Goal: Check status: Check status

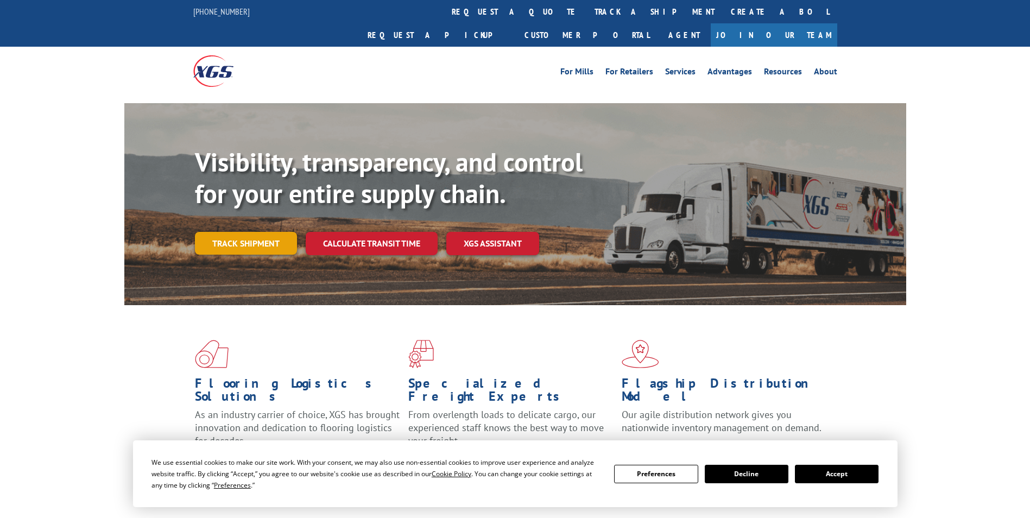
click at [231, 232] on link "Track shipment" at bounding box center [246, 243] width 102 height 23
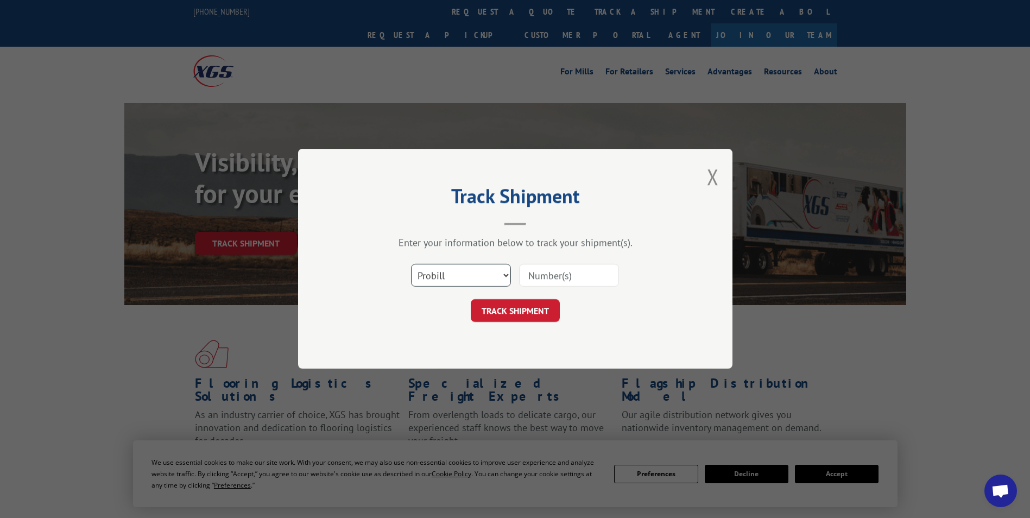
drag, startPoint x: 484, startPoint y: 277, endPoint x: 478, endPoint y: 288, distance: 11.7
click at [484, 277] on select "Select category... Probill BOL PO" at bounding box center [461, 275] width 100 height 23
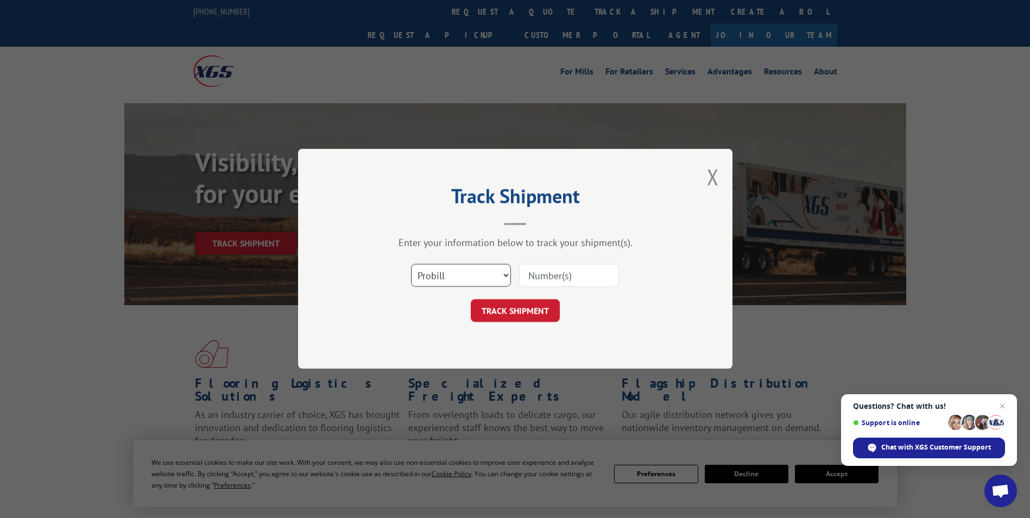
click at [411, 264] on select "Select category... Probill BOL PO" at bounding box center [461, 275] width 100 height 23
click at [536, 278] on input at bounding box center [569, 275] width 100 height 23
paste input "17665534"
type input "17665534"
click at [532, 306] on button "TRACK SHIPMENT" at bounding box center [515, 311] width 89 height 23
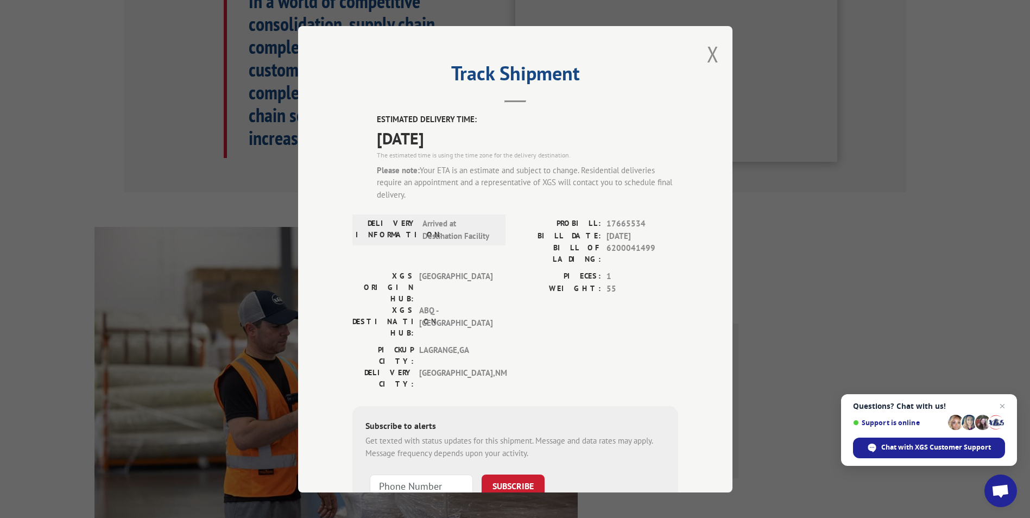
scroll to position [326, 0]
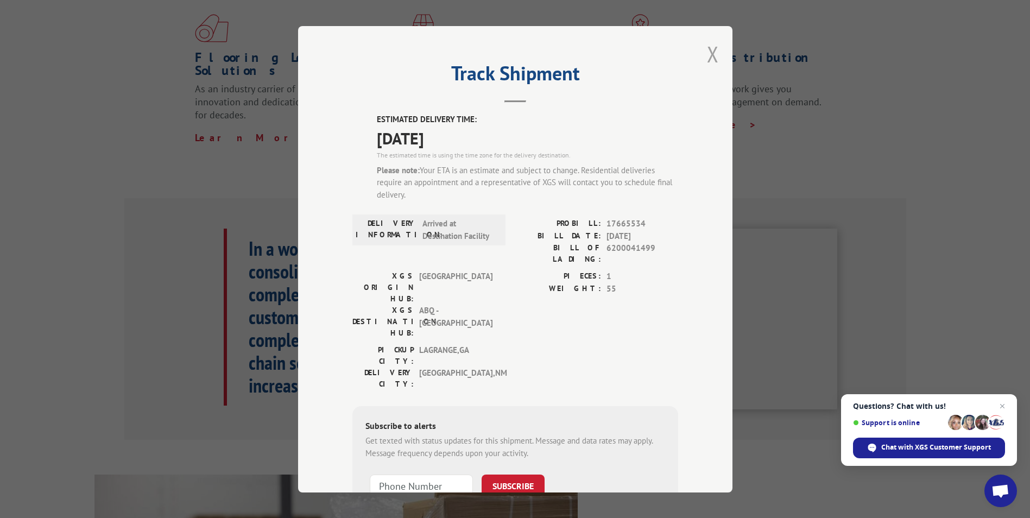
click at [707, 55] on button "Close modal" at bounding box center [713, 54] width 12 height 29
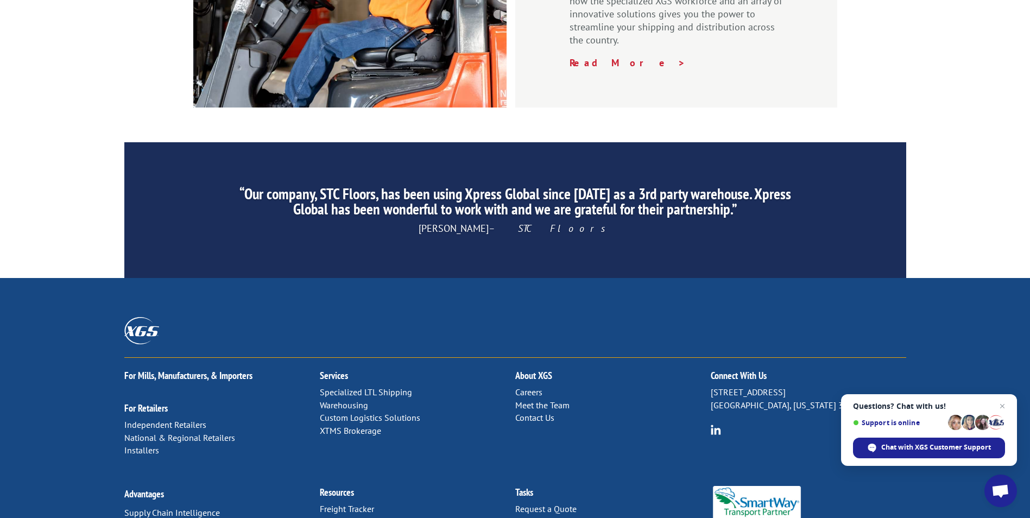
scroll to position [1631, 0]
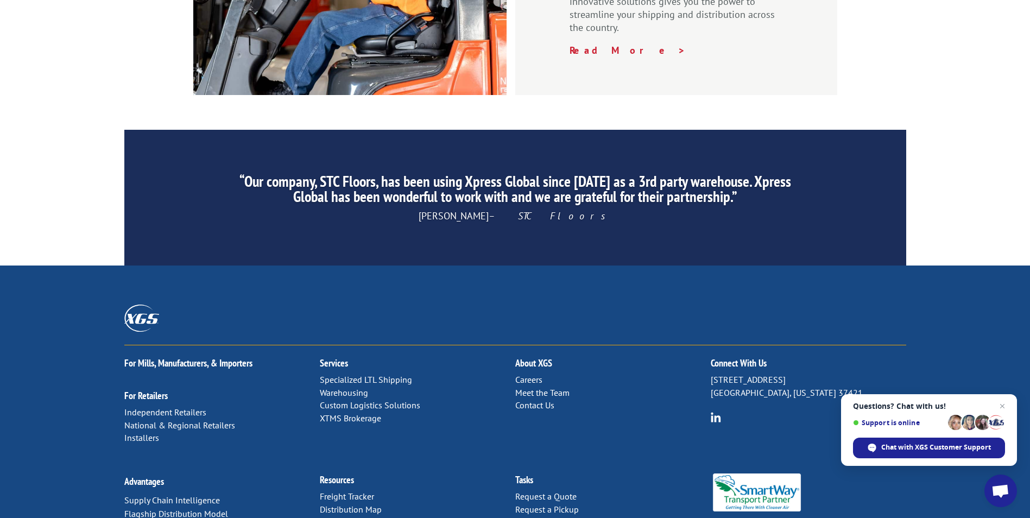
click at [530, 400] on link "Contact Us" at bounding box center [534, 405] width 39 height 11
